Goal: Task Accomplishment & Management: Manage account settings

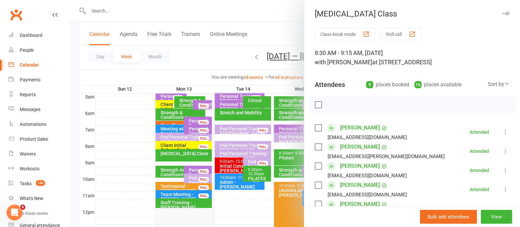
scroll to position [104, 0]
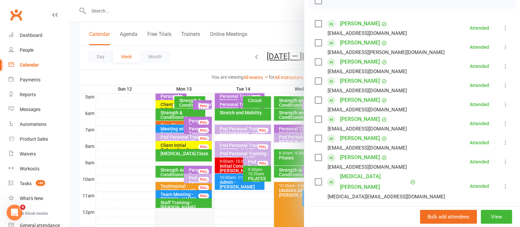
click at [243, 49] on div at bounding box center [295, 113] width 450 height 227
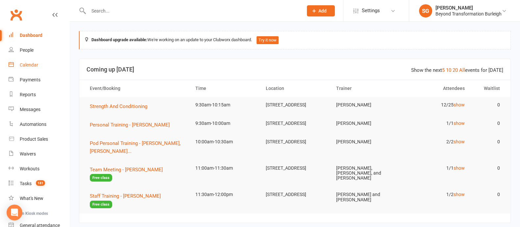
click at [34, 63] on div "Calendar" at bounding box center [29, 64] width 18 height 5
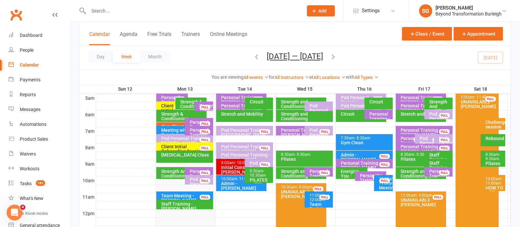
scroll to position [123, 0]
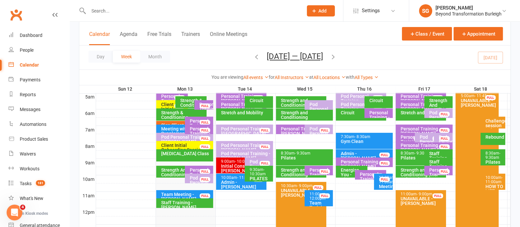
click at [411, 174] on div "Strength and Conditioning (incl Rebounder)" at bounding box center [422, 174] width 44 height 14
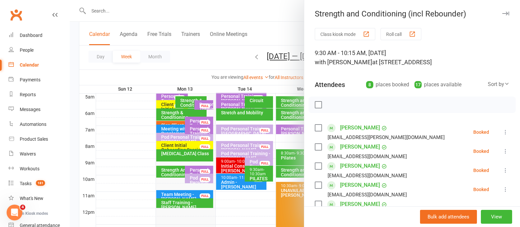
click at [502, 12] on icon "button" at bounding box center [505, 14] width 7 height 4
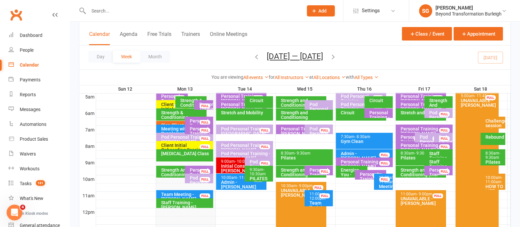
click at [177, 169] on div "Strength And Conditioning" at bounding box center [183, 171] width 44 height 9
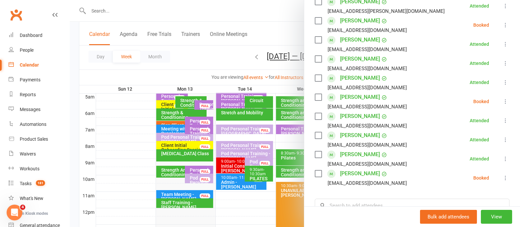
scroll to position [206, 0]
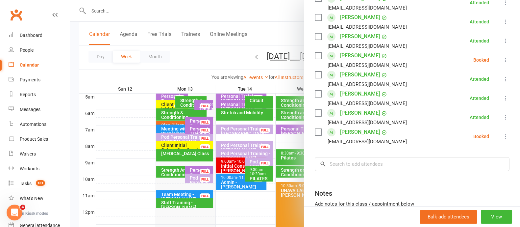
click at [502, 136] on icon at bounding box center [505, 136] width 7 height 7
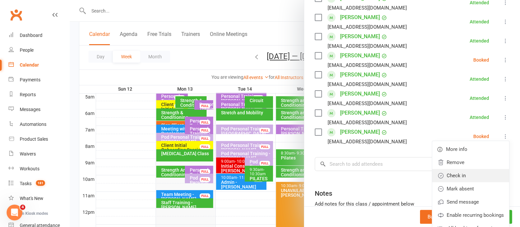
drag, startPoint x: 448, startPoint y: 173, endPoint x: 449, endPoint y: 168, distance: 5.7
click at [448, 173] on link "Check in" at bounding box center [470, 175] width 77 height 13
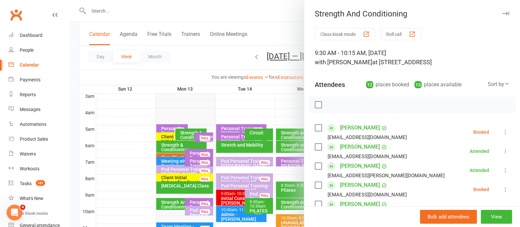
scroll to position [0, 0]
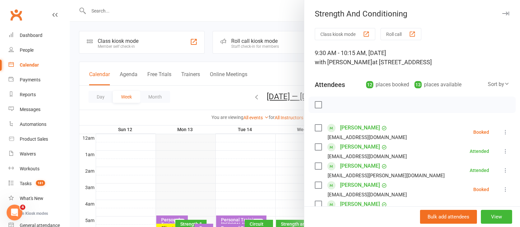
click at [502, 15] on icon "button" at bounding box center [505, 14] width 7 height 4
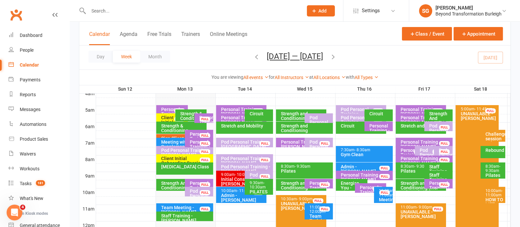
scroll to position [123, 0]
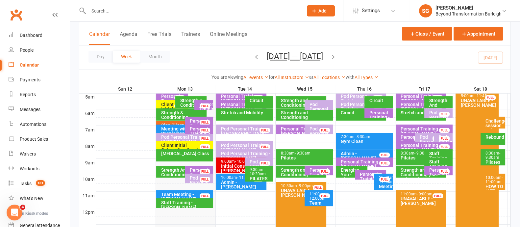
click at [494, 177] on div "10:00am - 11:00am" at bounding box center [494, 179] width 19 height 9
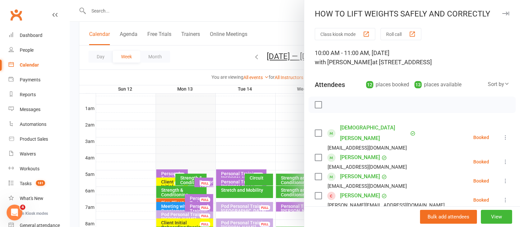
scroll to position [41, 0]
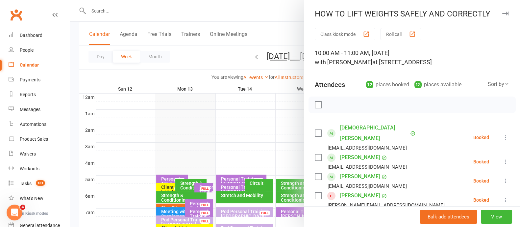
click at [501, 15] on button "button" at bounding box center [505, 14] width 8 height 8
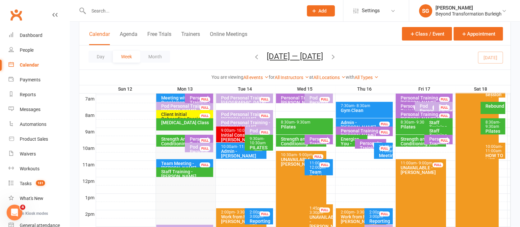
scroll to position [247, 0]
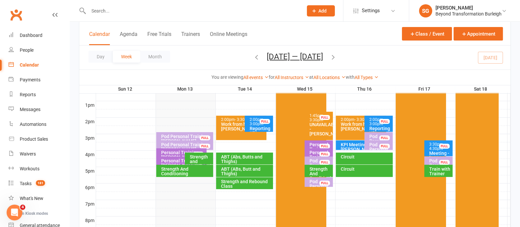
click at [196, 160] on div "Strength and Conditioning" at bounding box center [200, 161] width 22 height 14
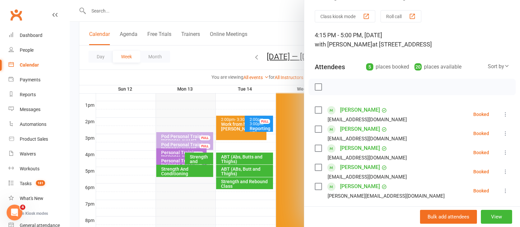
scroll to position [0, 0]
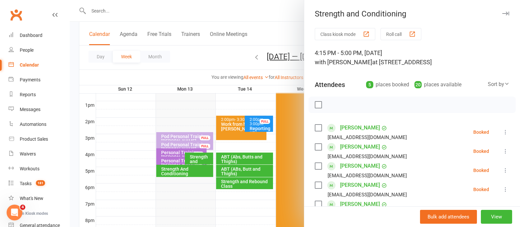
click at [502, 14] on icon "button" at bounding box center [505, 14] width 7 height 4
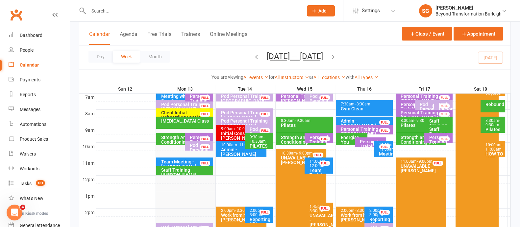
scroll to position [123, 0]
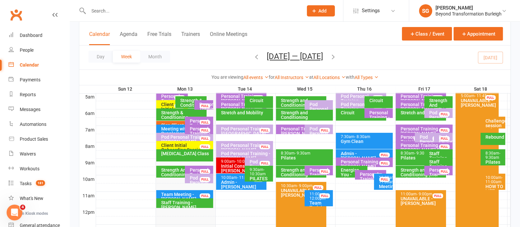
drag, startPoint x: 187, startPoint y: 154, endPoint x: 190, endPoint y: 154, distance: 3.3
click at [187, 154] on div "[MEDICAL_DATA] Class" at bounding box center [186, 153] width 51 height 5
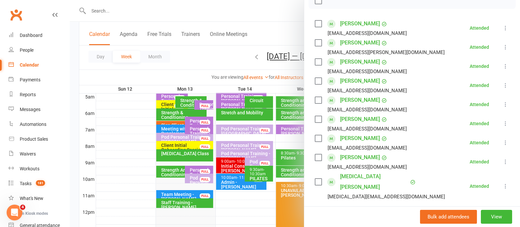
scroll to position [0, 0]
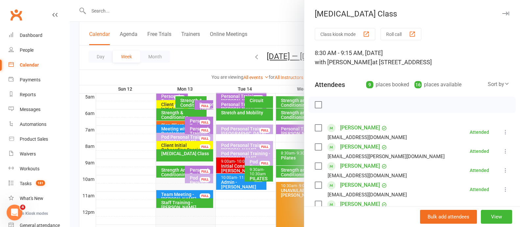
click at [502, 14] on icon "button" at bounding box center [505, 14] width 7 height 4
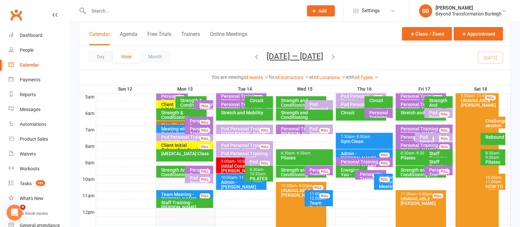
click at [175, 174] on div "Strength And Conditioning" at bounding box center [183, 171] width 44 height 9
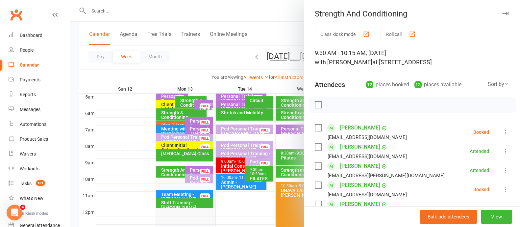
click at [501, 15] on button "button" at bounding box center [505, 14] width 8 height 8
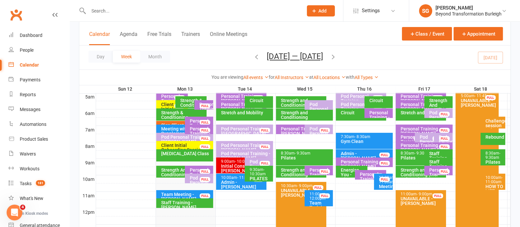
click at [168, 123] on div "Sign Client up - [PERSON_NAME]" at bounding box center [183, 127] width 44 height 9
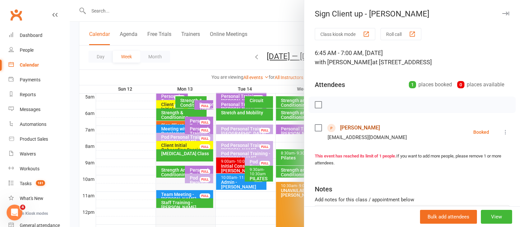
drag, startPoint x: 357, startPoint y: 126, endPoint x: 377, endPoint y: 122, distance: 21.1
click at [357, 126] on link "[PERSON_NAME]" at bounding box center [360, 127] width 40 height 11
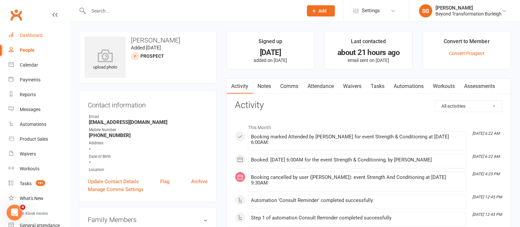
click at [37, 35] on div "Dashboard" at bounding box center [31, 35] width 23 height 5
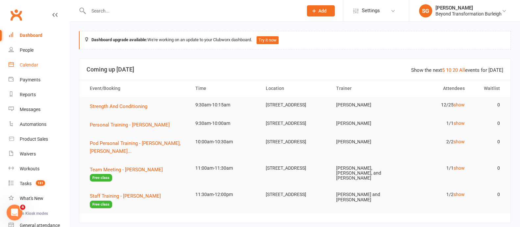
click at [41, 64] on link "Calendar" at bounding box center [39, 65] width 61 height 15
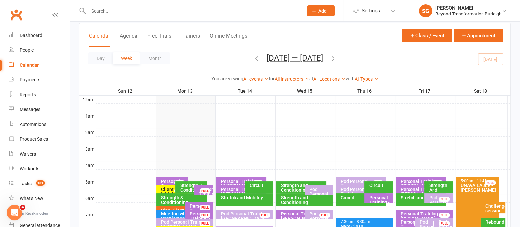
scroll to position [41, 0]
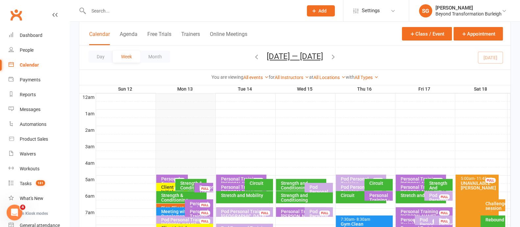
click at [190, 204] on div "Personal Training - [PERSON_NAME]" at bounding box center [200, 208] width 22 height 14
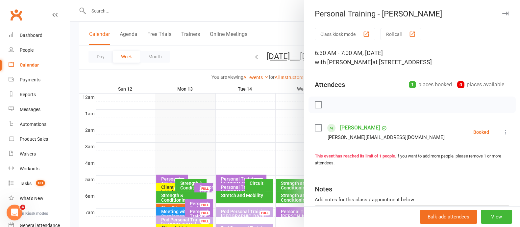
click at [502, 13] on icon "button" at bounding box center [505, 14] width 7 height 4
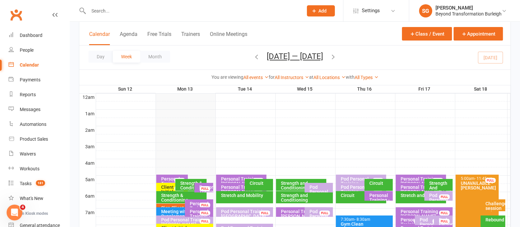
click at [170, 212] on div "Meeting with Mark Supplements" at bounding box center [183, 213] width 44 height 9
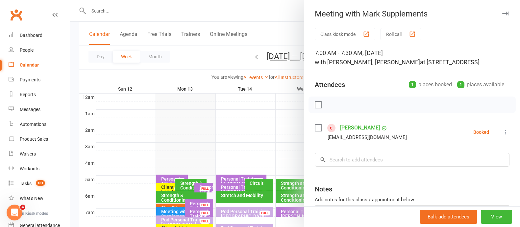
click at [502, 12] on icon "button" at bounding box center [505, 14] width 7 height 4
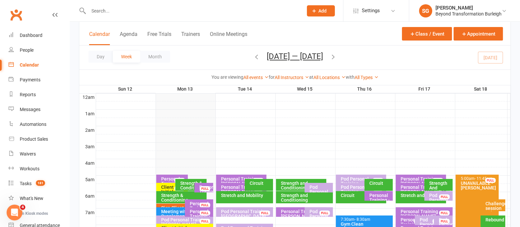
click at [174, 205] on div "Sign Client up - [PERSON_NAME]" at bounding box center [183, 209] width 44 height 9
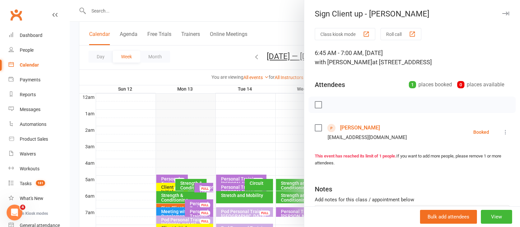
click at [501, 11] on button "button" at bounding box center [505, 14] width 8 height 8
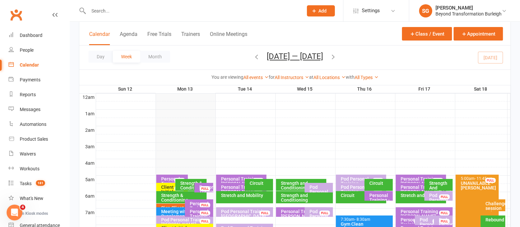
click at [168, 193] on div "Strength & Conditioning" at bounding box center [183, 197] width 44 height 9
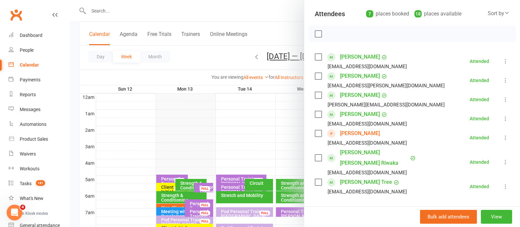
scroll to position [123, 0]
